Goal: Information Seeking & Learning: Learn about a topic

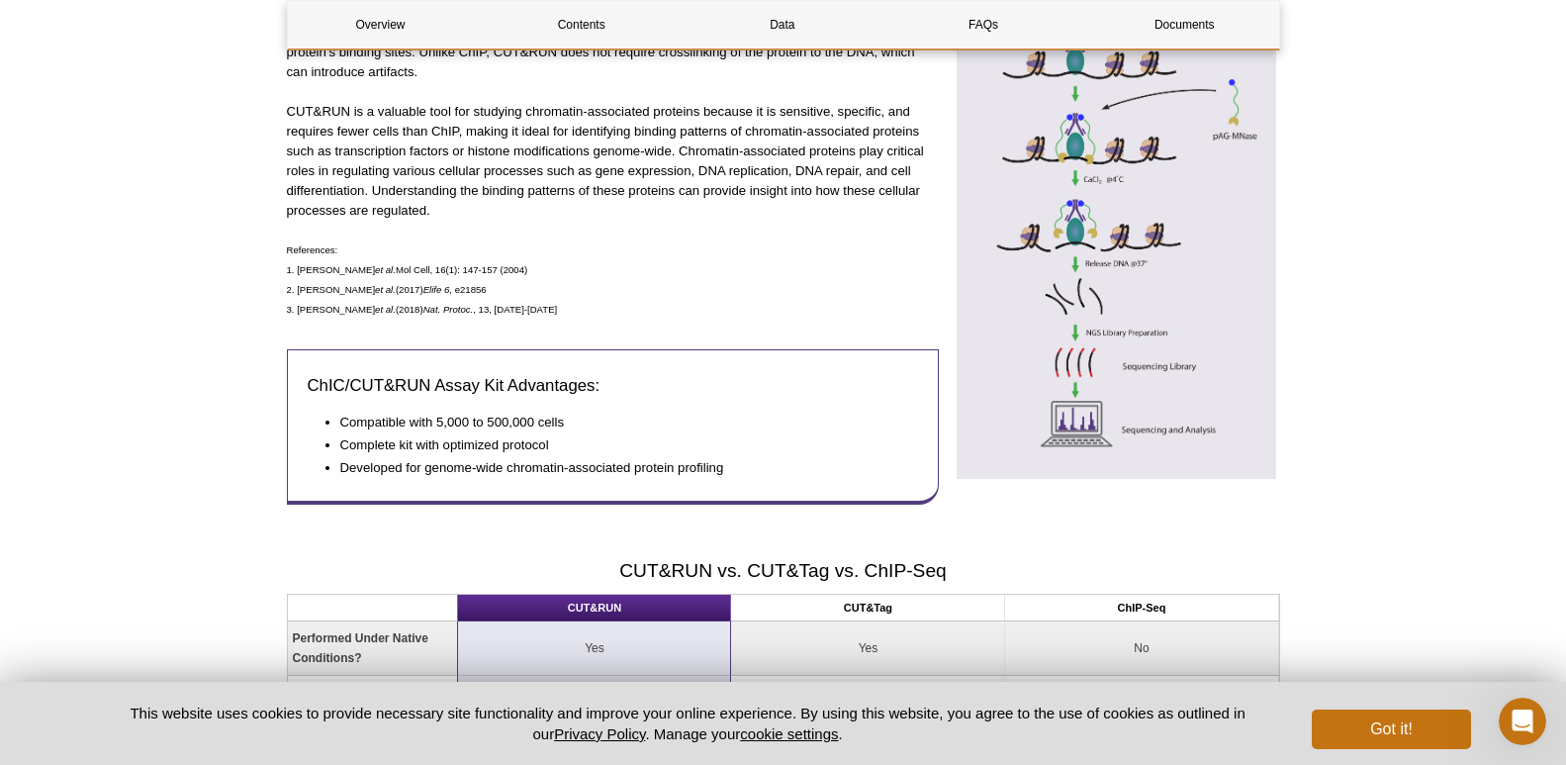
click at [578, 346] on div "CUT&RUN (Cleavage Under Targets & Release Using Nuclease) is an epigenetic meth…" at bounding box center [613, 193] width 652 height 658
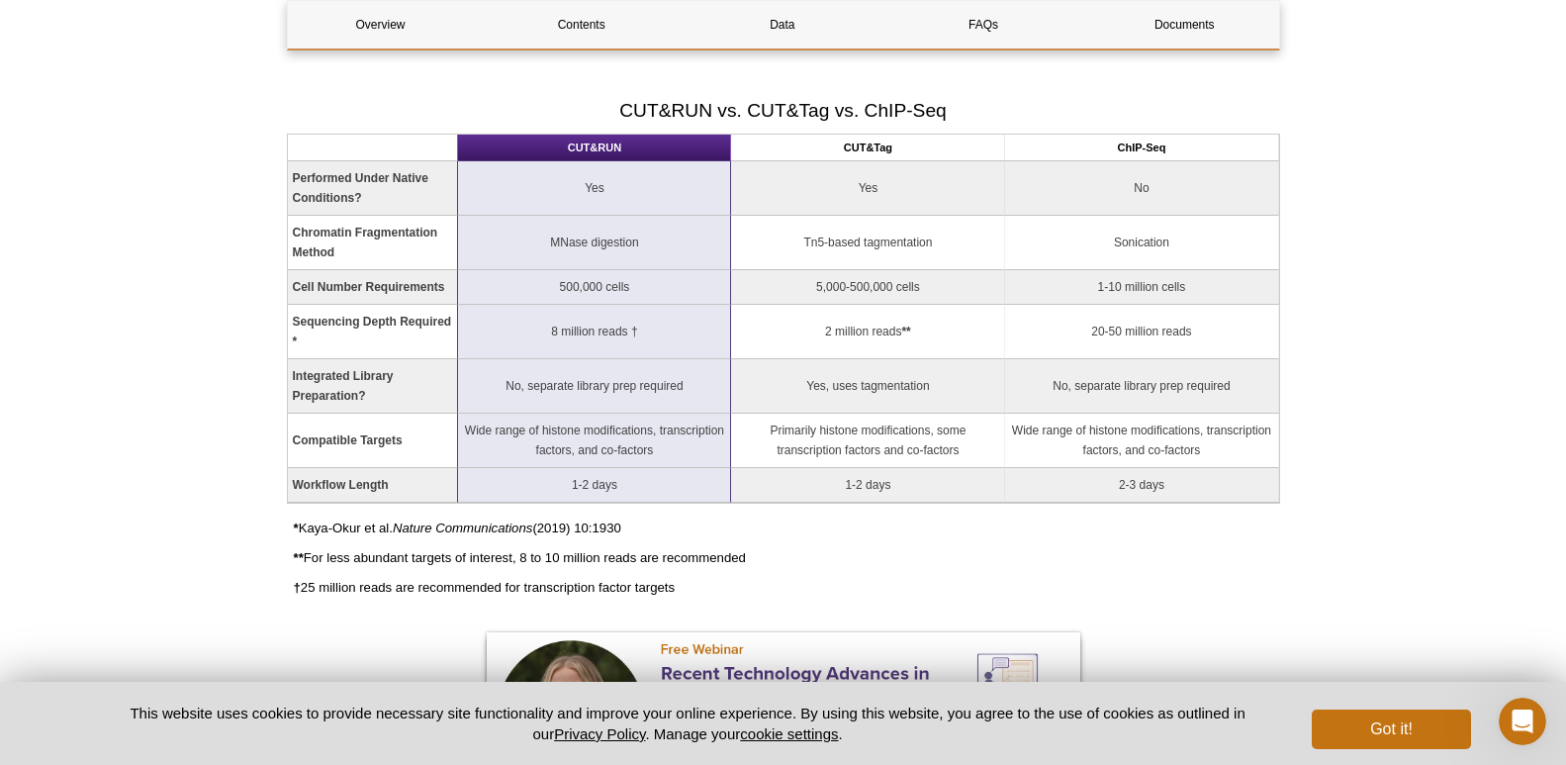
scroll to position [1424, 0]
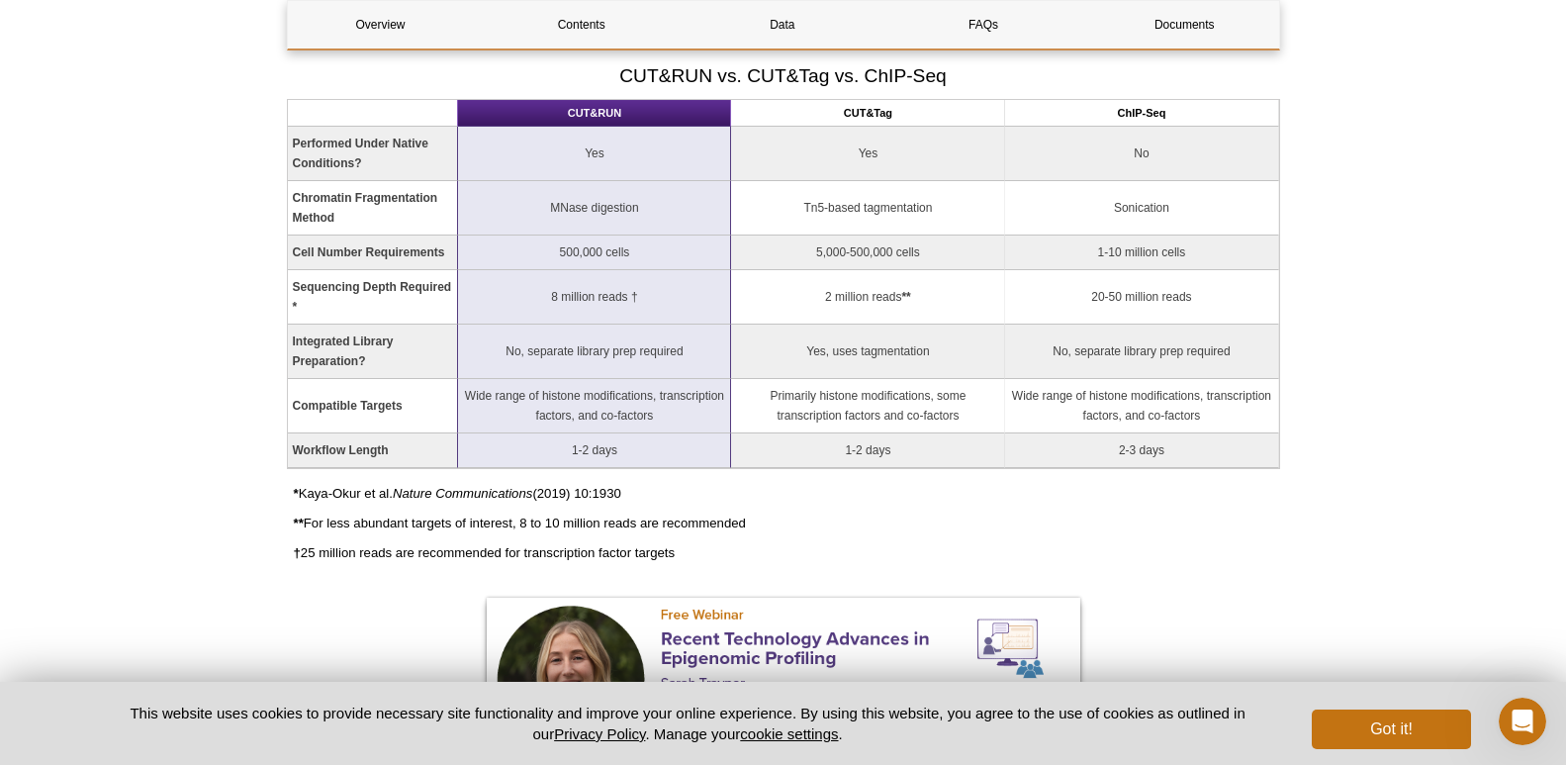
click at [744, 261] on td "5,000-500,000 cells" at bounding box center [868, 253] width 274 height 35
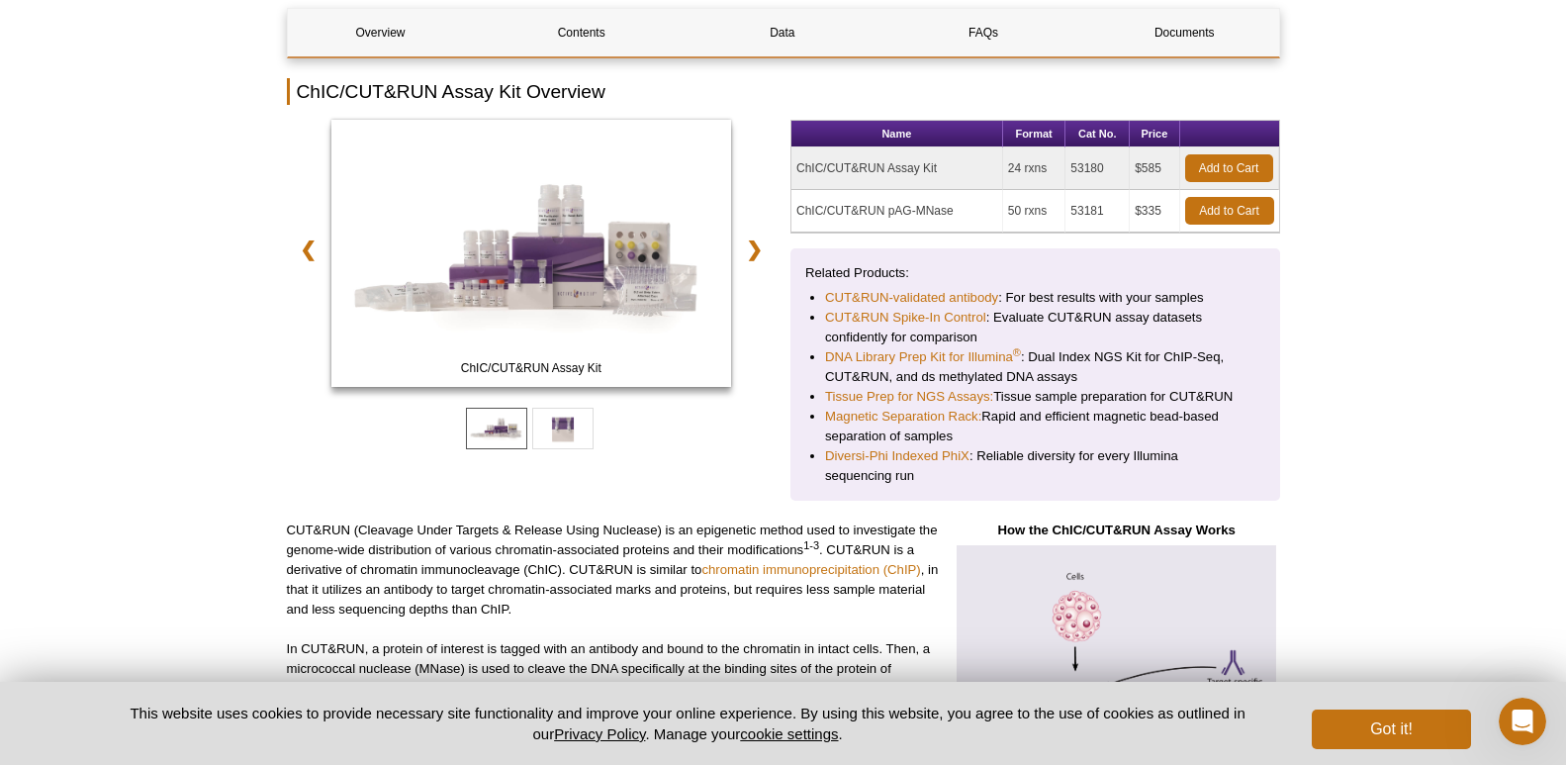
scroll to position [138, 0]
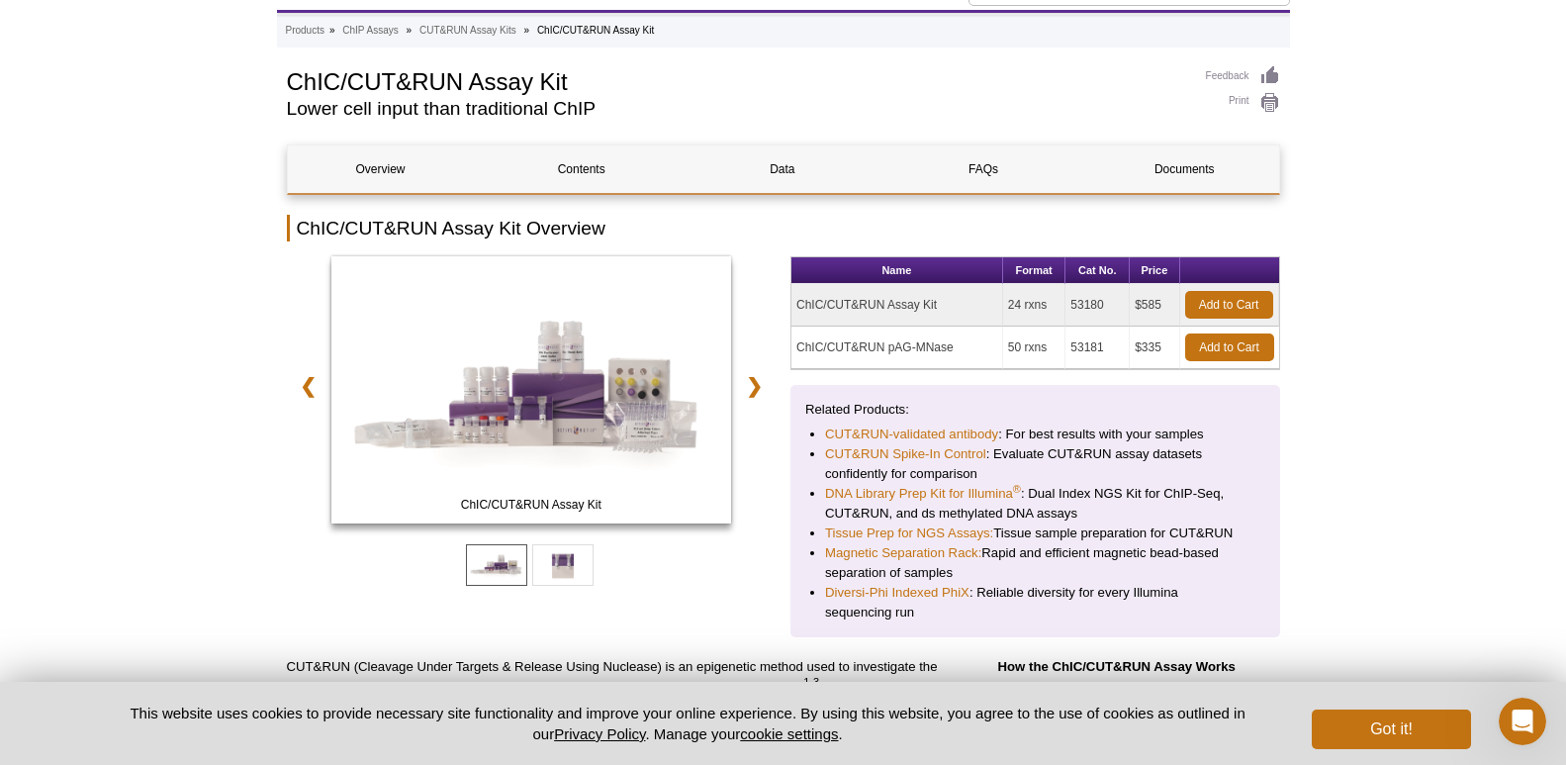
click at [601, 22] on ul "Products » ChIP Assays » CUT&RUN Assay Kits » ChIC/CUT&RUN Assay Kit" at bounding box center [784, 31] width 996 height 18
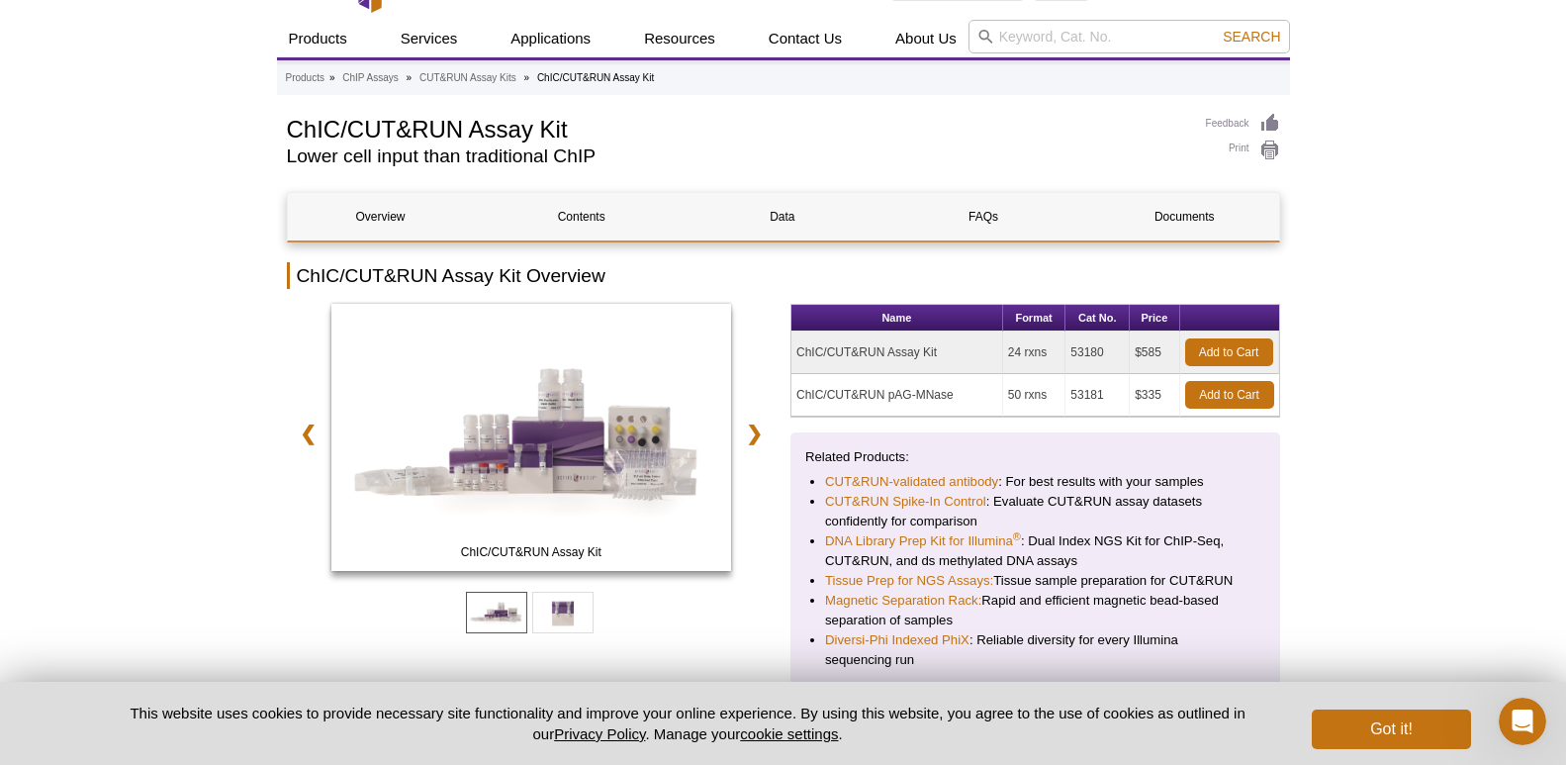
scroll to position [0, 0]
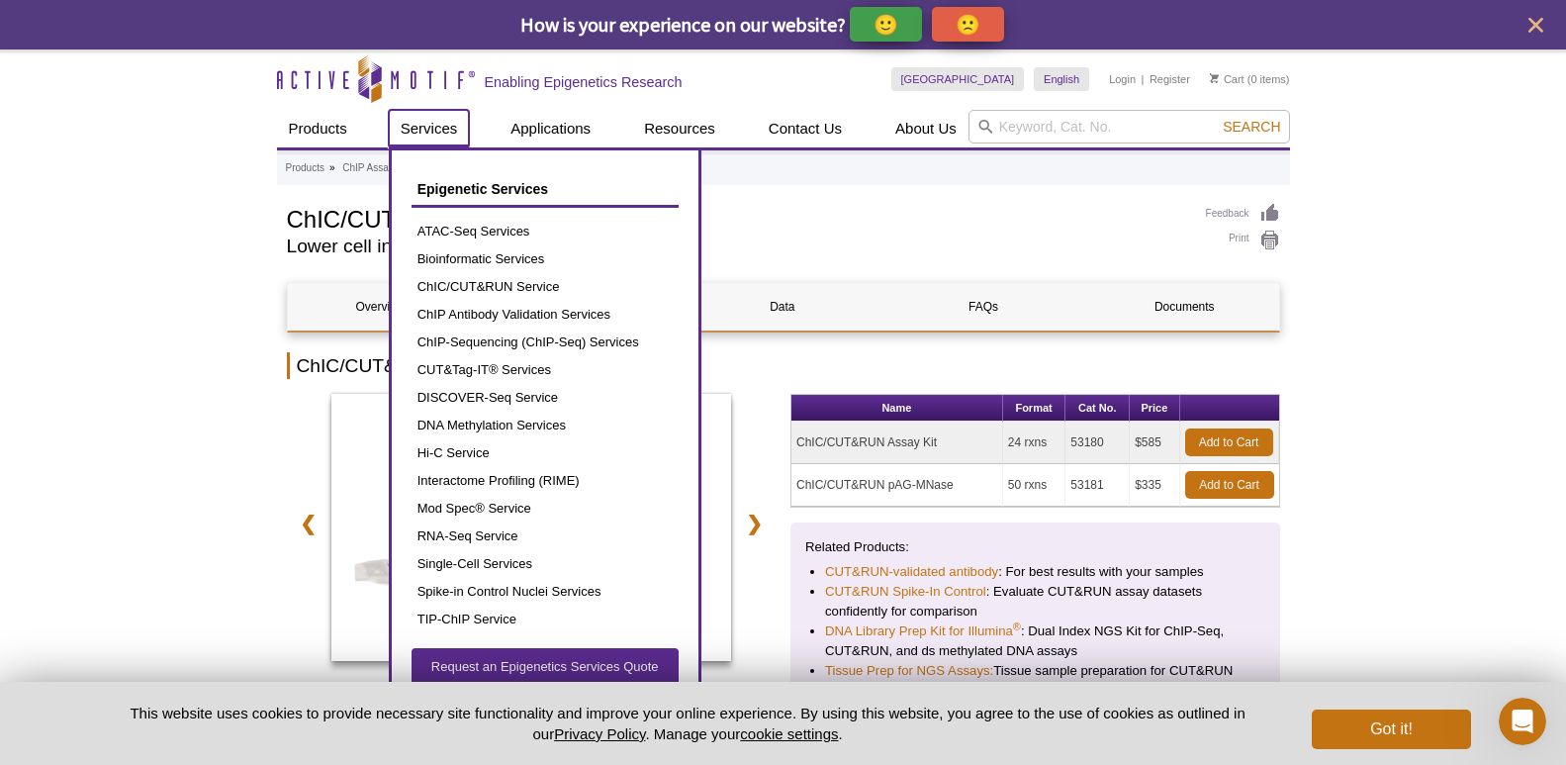
click at [408, 123] on link "Services" at bounding box center [429, 129] width 81 height 38
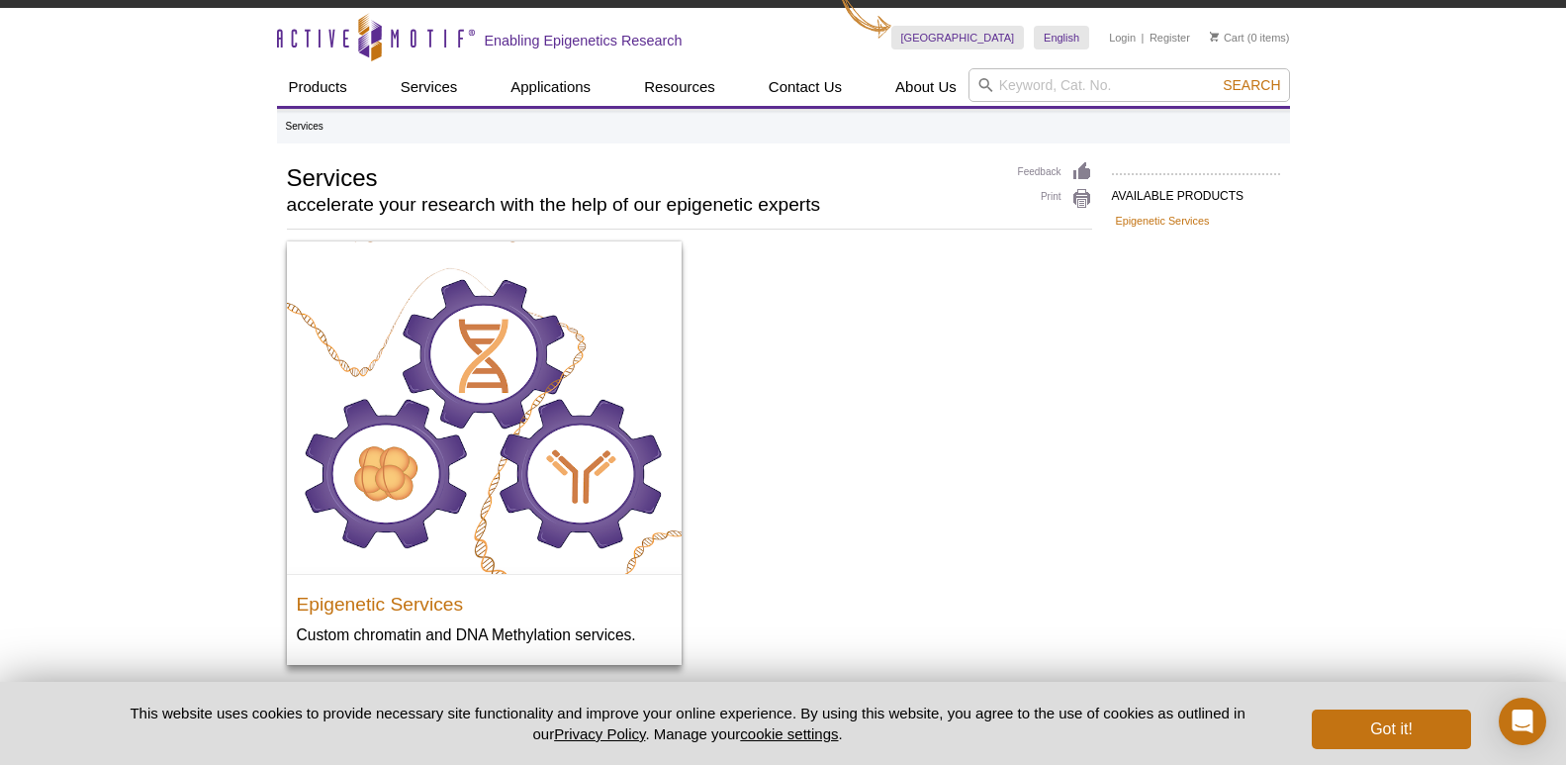
click at [249, 258] on div "Active Motif Logo Enabling Epigenetics Research 0 Search Skip to content Active…" at bounding box center [783, 455] width 1566 height 895
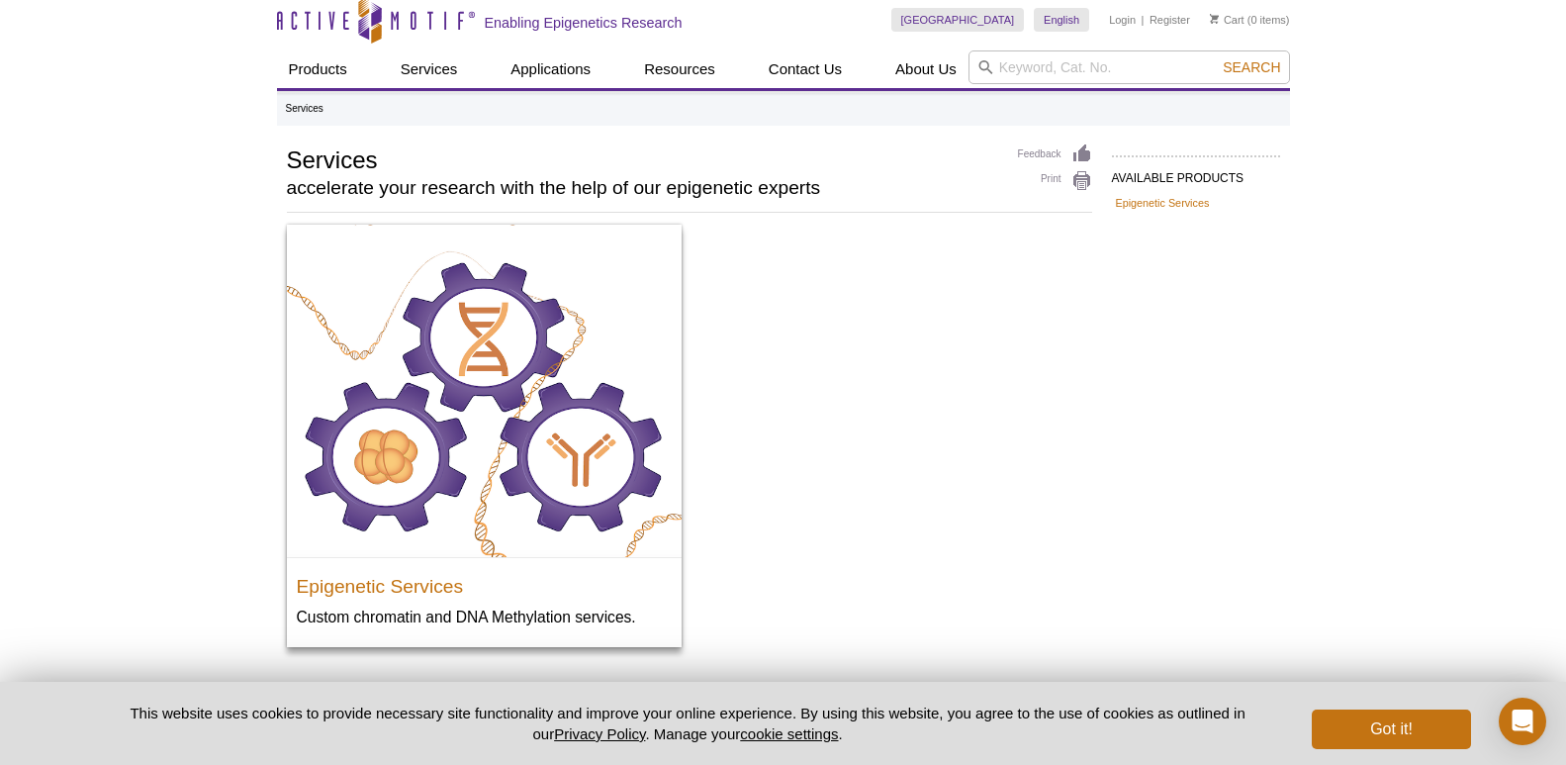
scroll to position [11, 0]
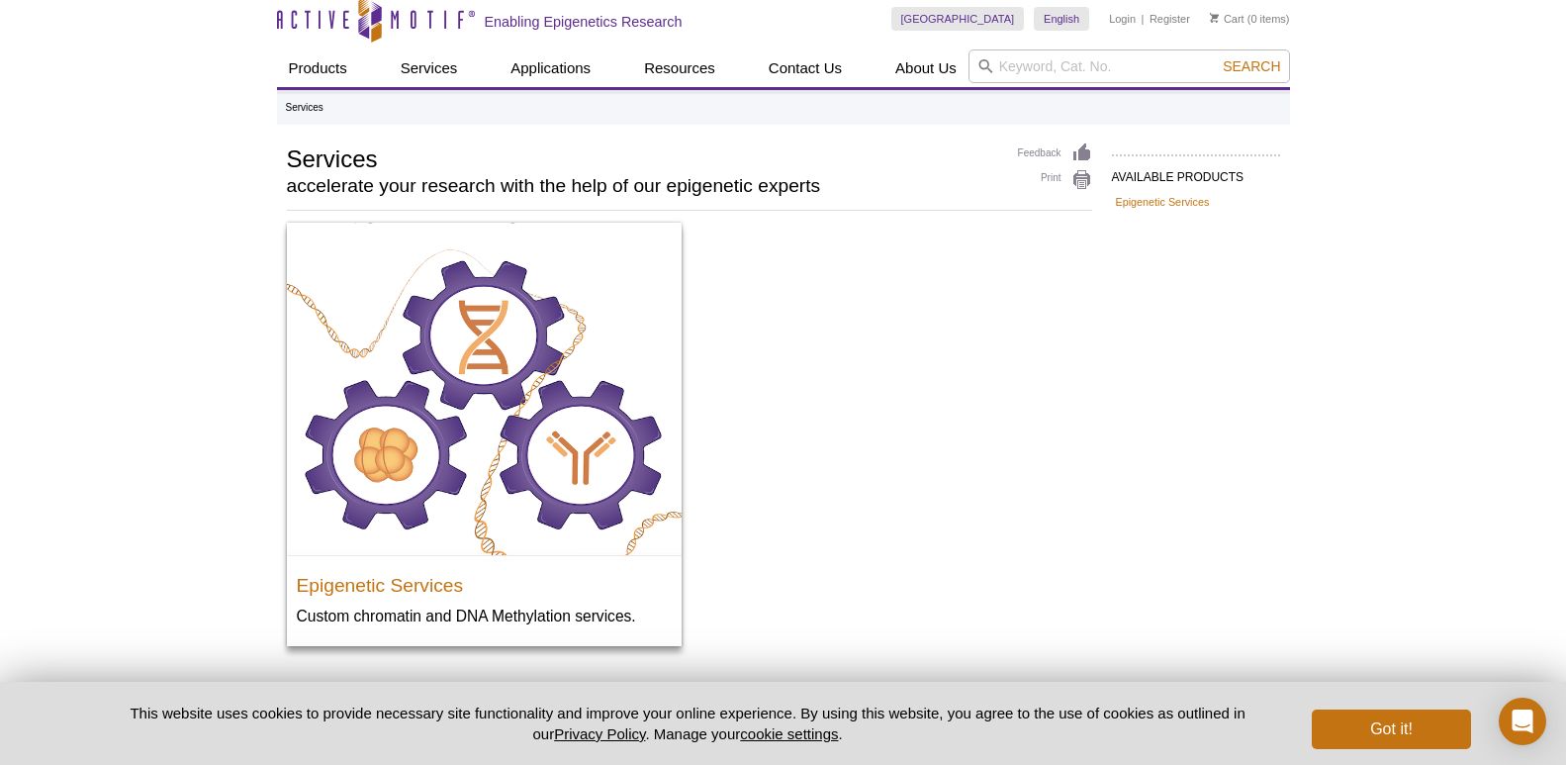
click at [214, 137] on div "Active Motif Logo Enabling Epigenetics Research 0 Search Skip to content Active…" at bounding box center [783, 436] width 1566 height 895
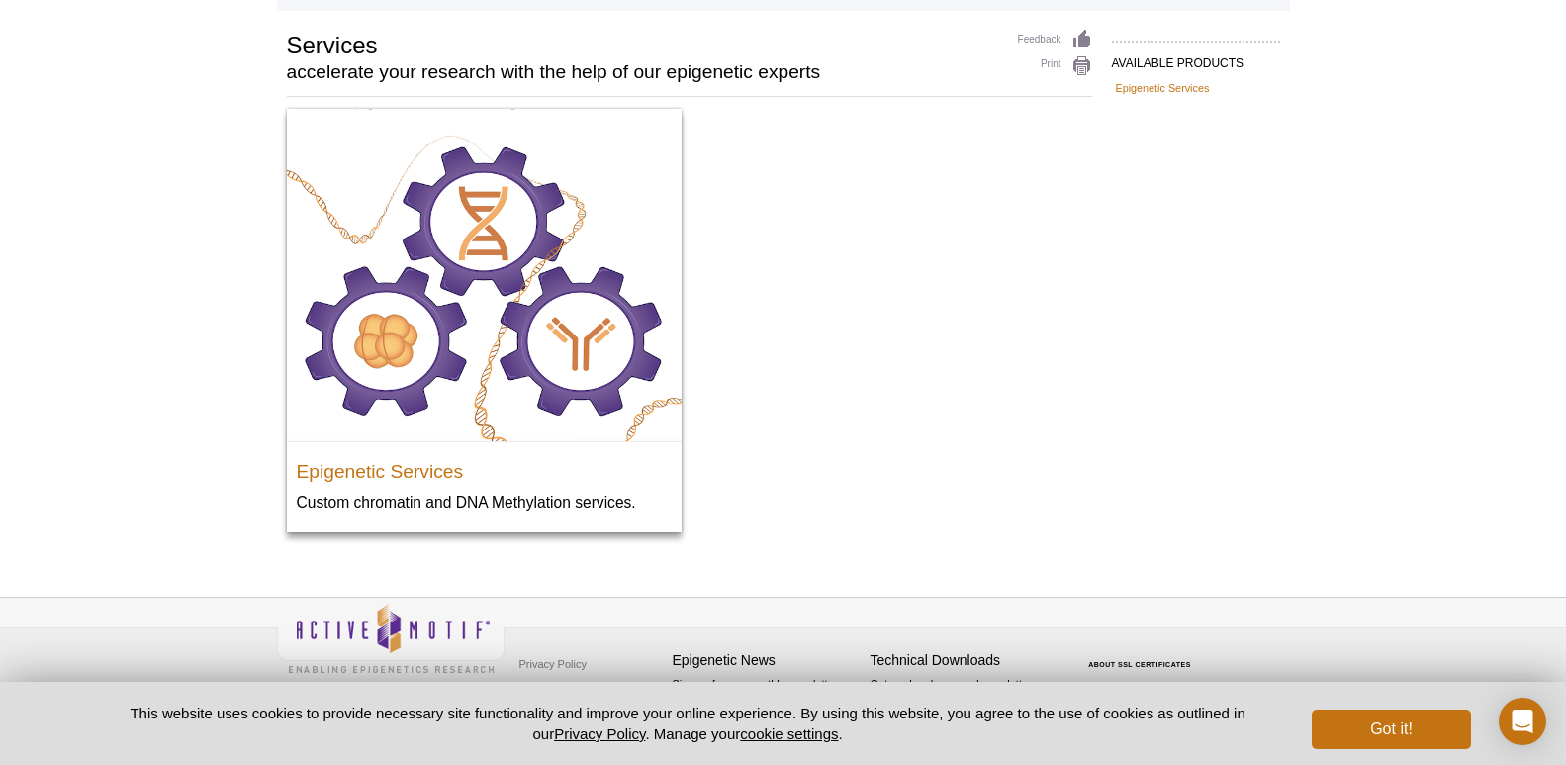
scroll to position [130, 0]
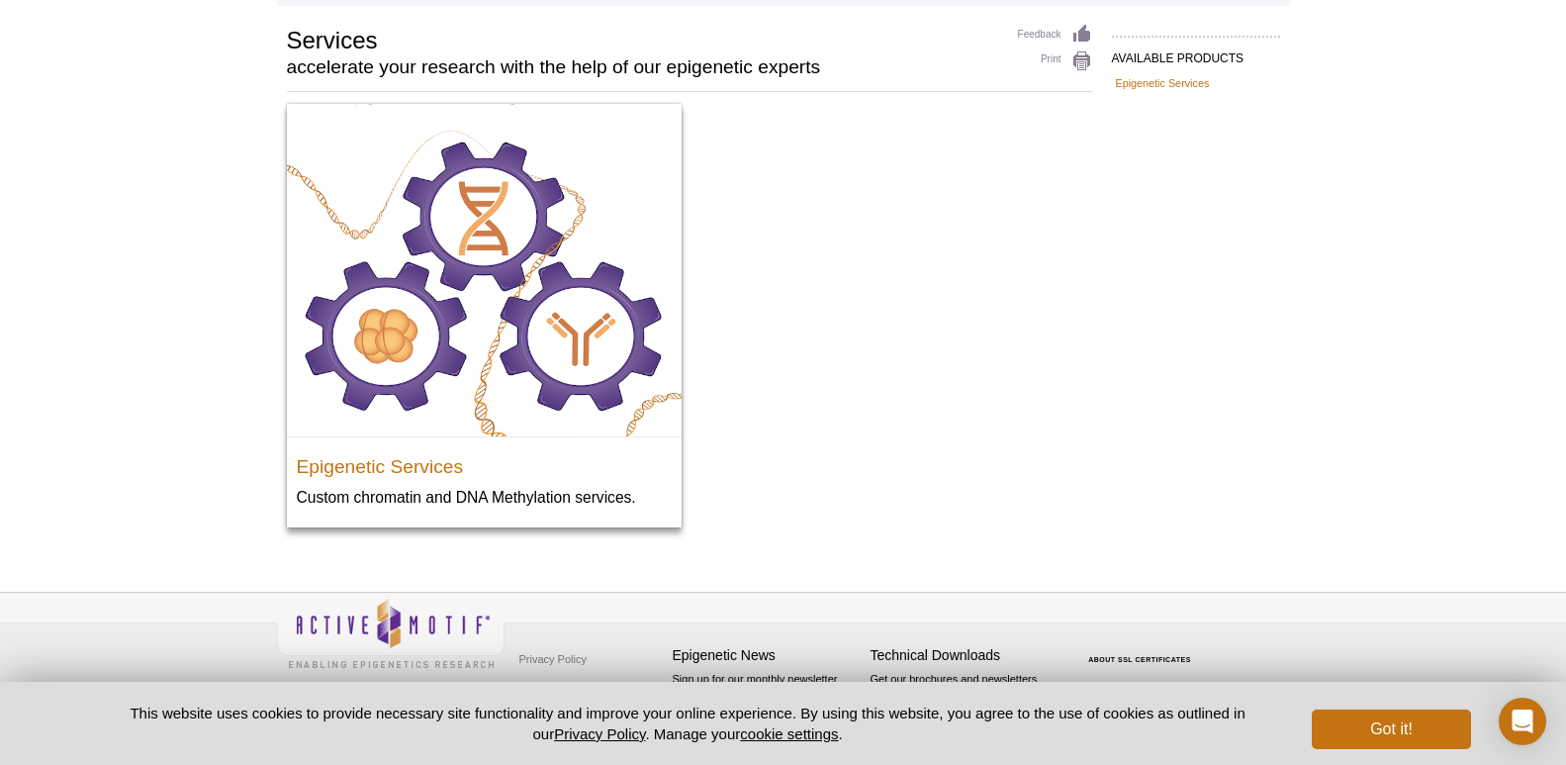
click at [215, 261] on div "Active Motif Logo Enabling Epigenetics Research 0 Search Skip to content Active…" at bounding box center [783, 317] width 1566 height 895
click at [200, 398] on div "Active Motif Logo Enabling Epigenetics Research 0 Search Skip to content Active…" at bounding box center [783, 317] width 1566 height 895
click at [152, 536] on div "Active Motif Logo Enabling Epigenetics Research 0 Search Skip to content Active…" at bounding box center [783, 317] width 1566 height 895
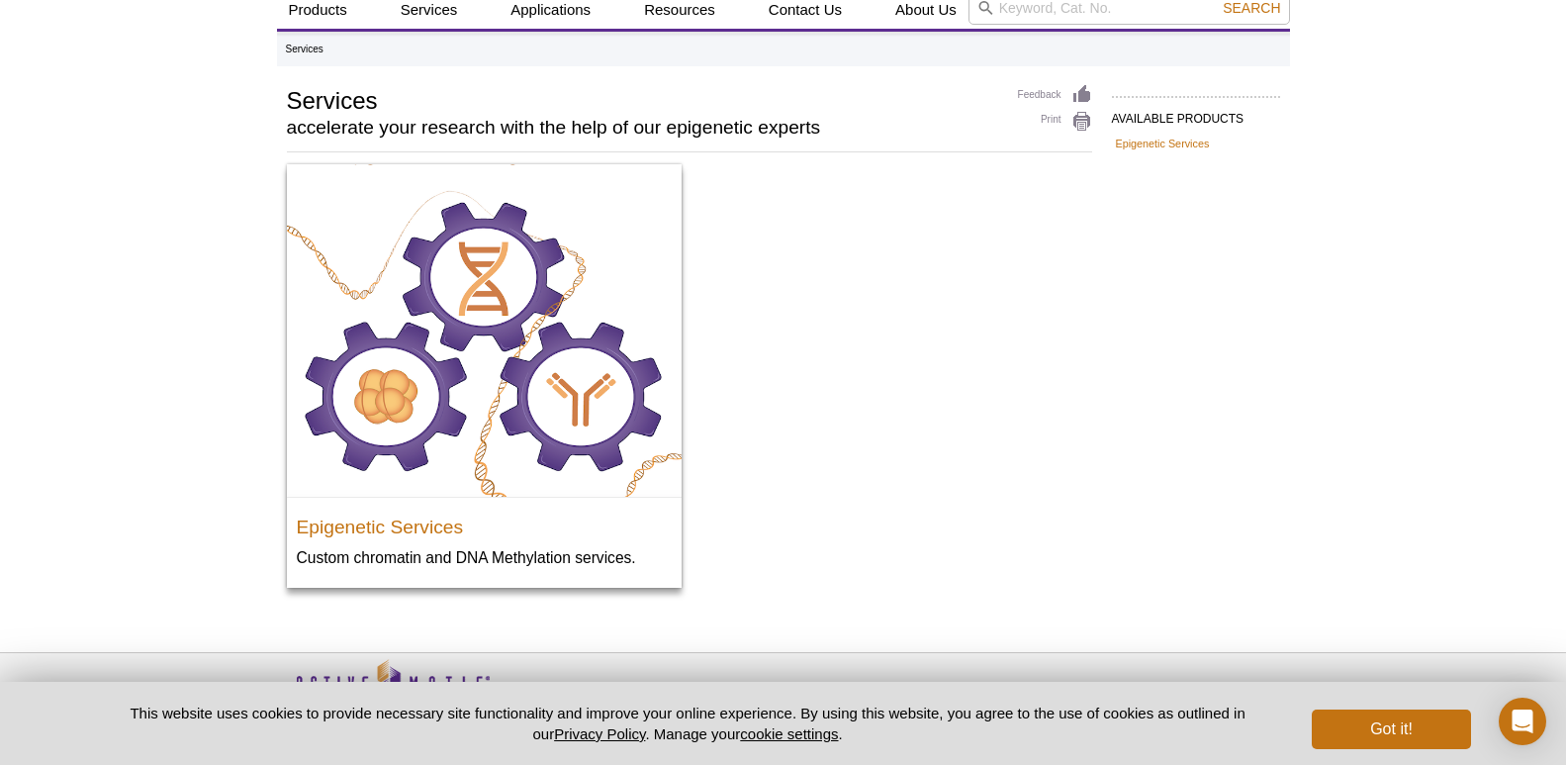
scroll to position [0, 0]
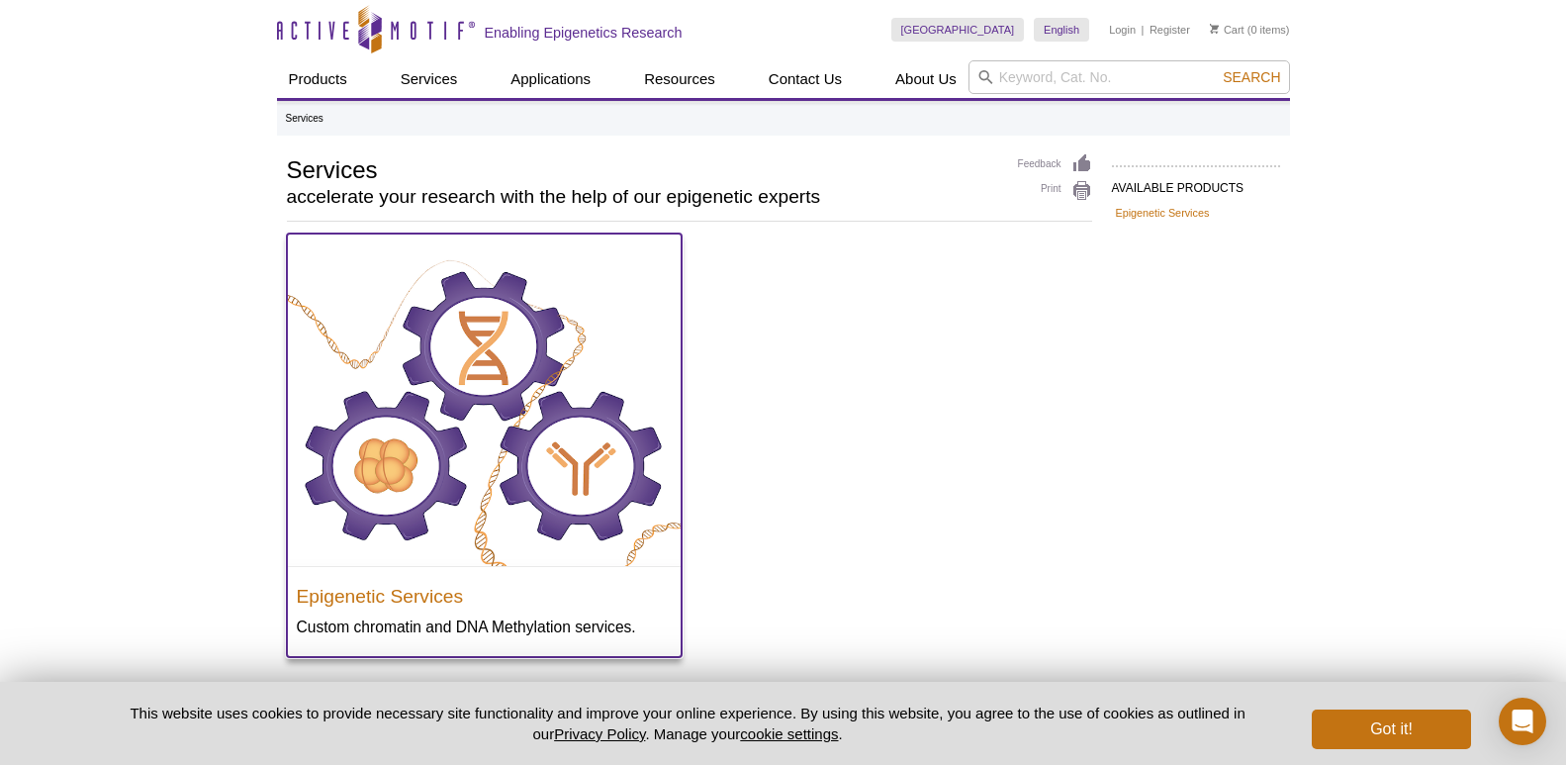
click at [346, 350] on img at bounding box center [484, 400] width 395 height 332
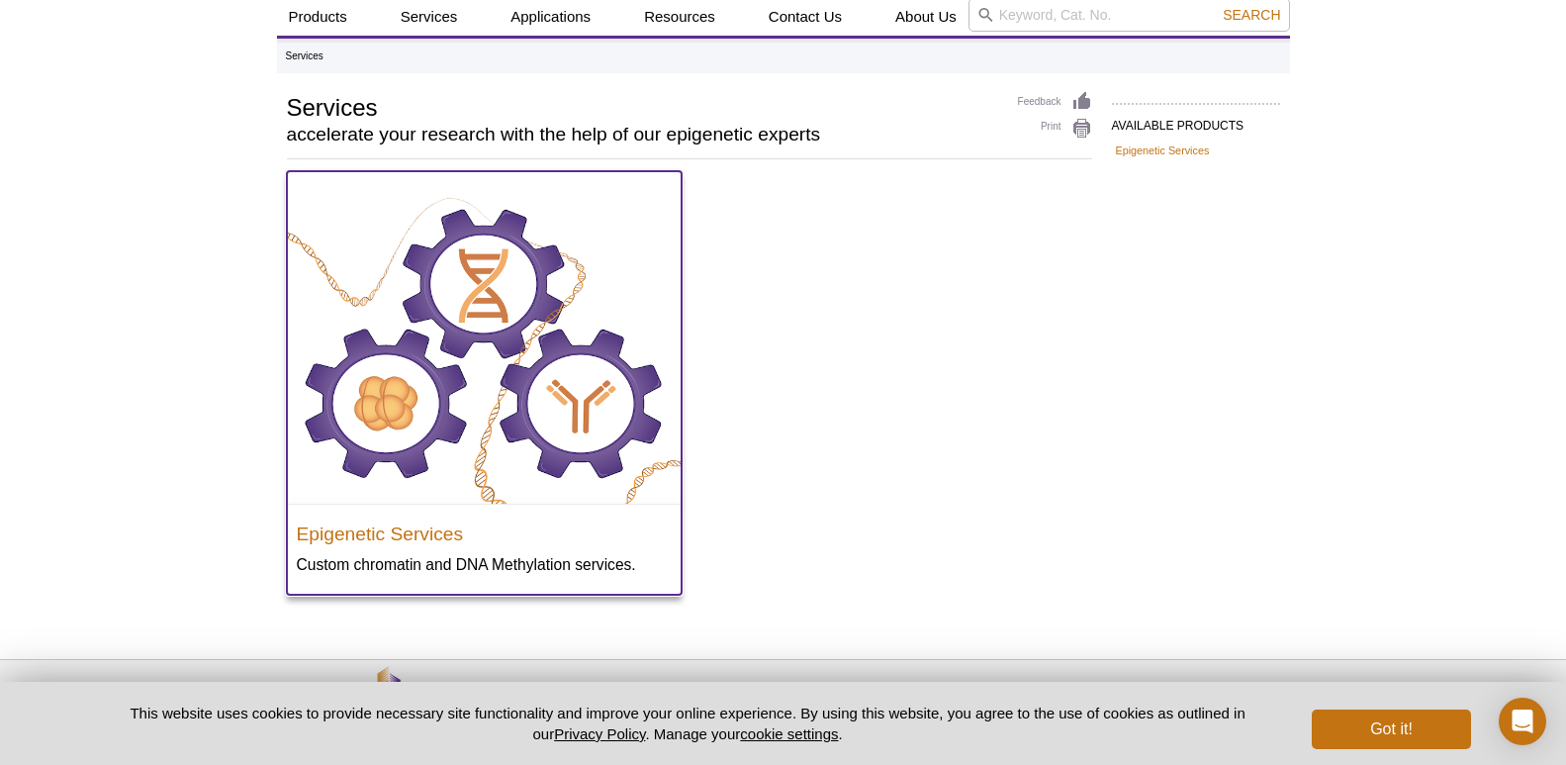
scroll to position [130, 0]
